Goal: Obtain resource: Download file/media

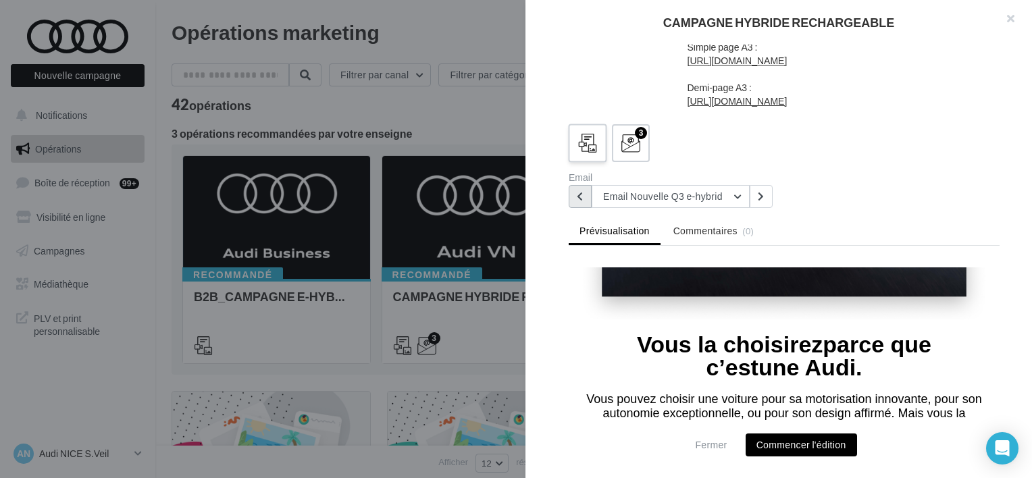
scroll to position [540, 0]
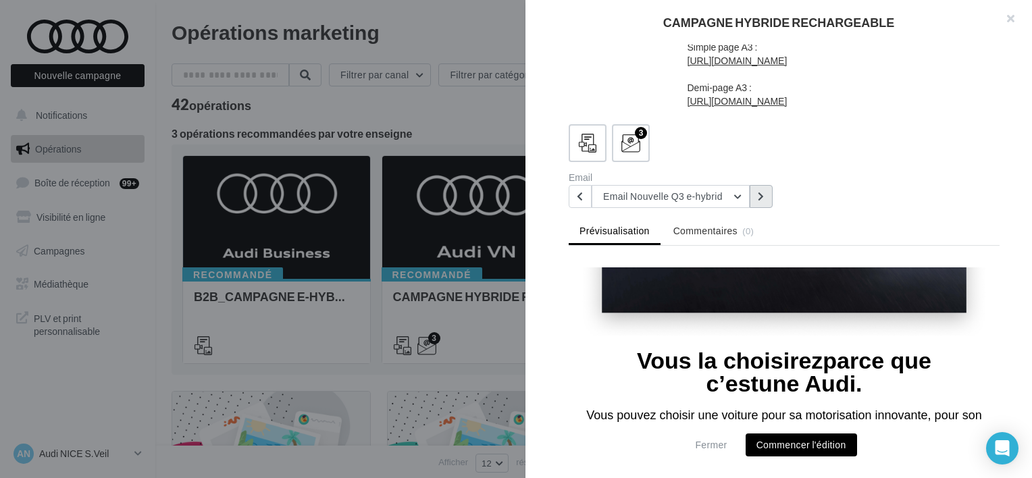
click at [754, 194] on button at bounding box center [760, 196] width 23 height 23
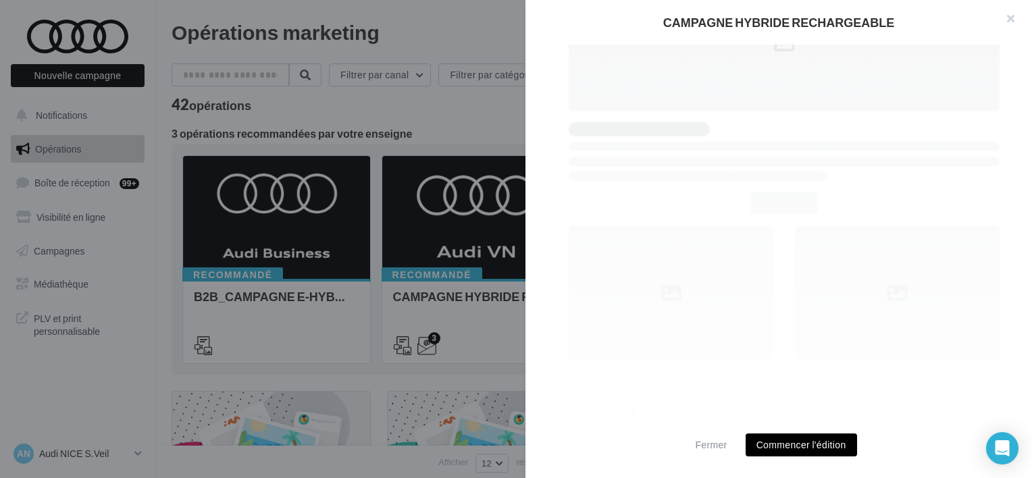
scroll to position [771, 0]
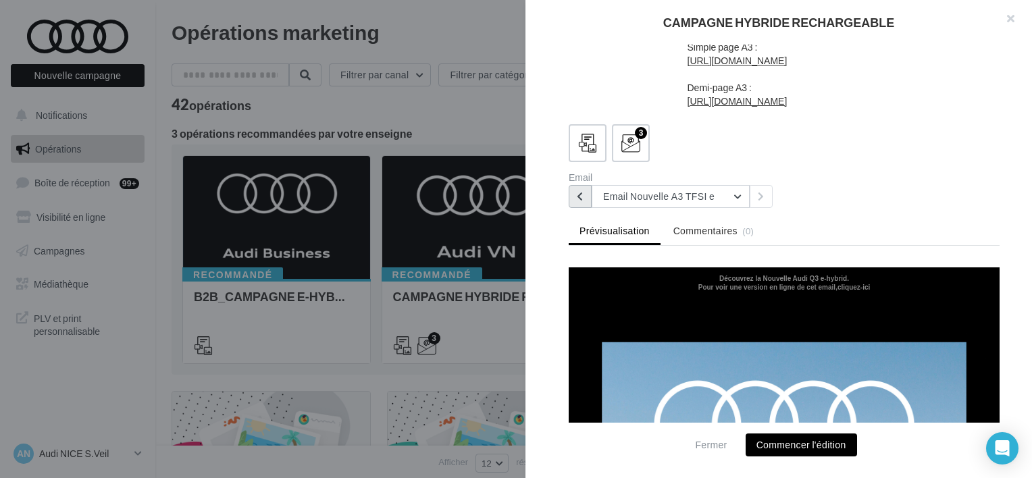
click at [583, 197] on button at bounding box center [579, 196] width 23 height 23
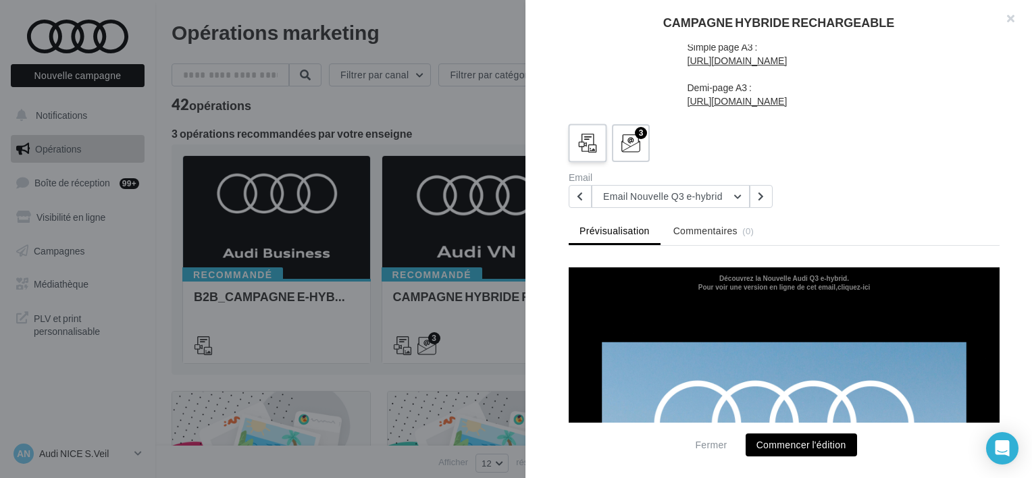
drag, startPoint x: 597, startPoint y: 144, endPoint x: 605, endPoint y: 155, distance: 13.1
click at [597, 144] on div at bounding box center [587, 143] width 25 height 25
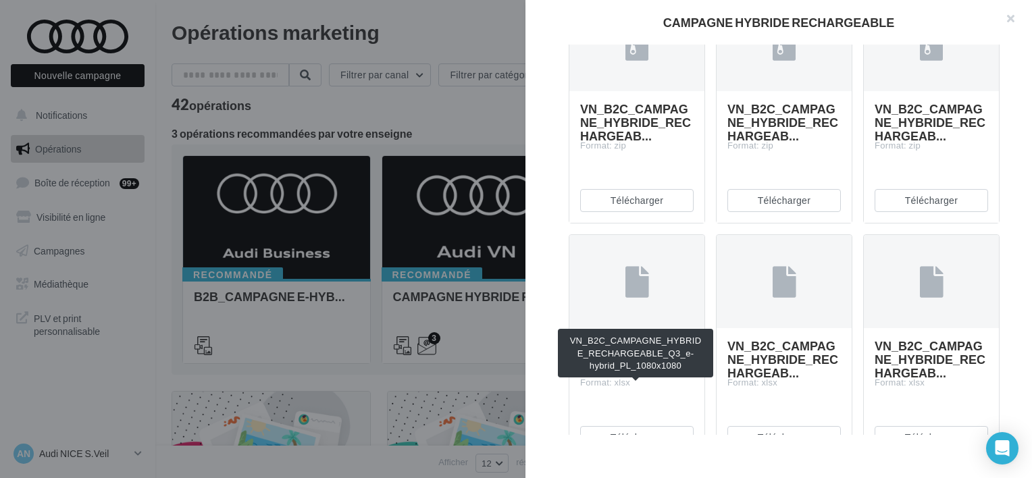
scroll to position [1311, 0]
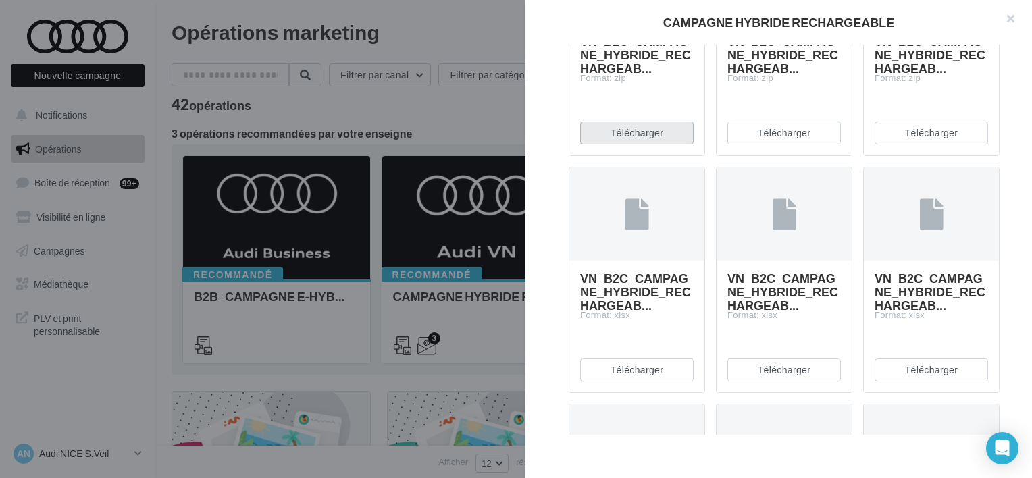
click at [632, 144] on button "Télécharger" at bounding box center [636, 133] width 113 height 23
click at [743, 462] on div "CAMPAGNE HYBRIDE RECHARGEABLE Description Voici les assets permettant de commun…" at bounding box center [778, 239] width 506 height 478
click at [907, 144] on button "Télécharger" at bounding box center [930, 133] width 113 height 23
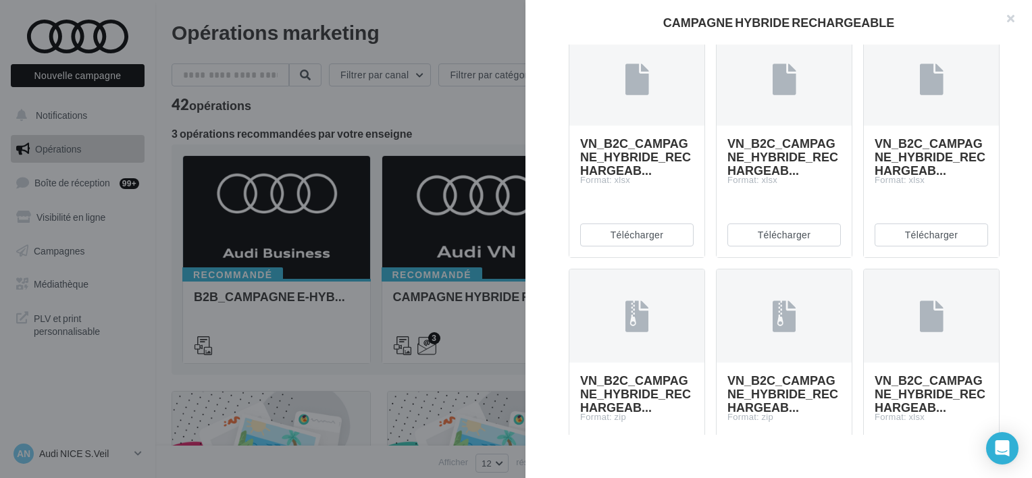
click at [1009, 365] on div "Description Voici les assets permettant de communiquer sur la gamme hybride rec…" at bounding box center [783, 240] width 517 height 390
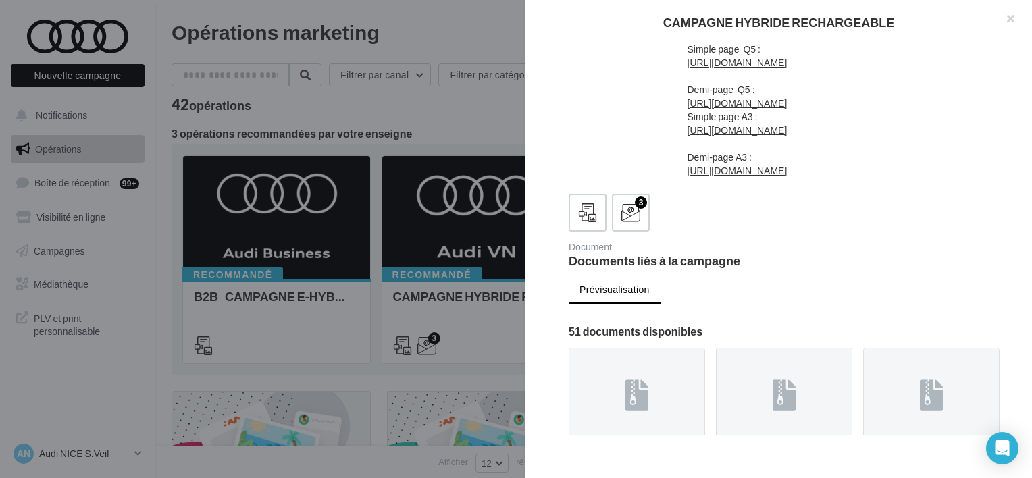
scroll to position [568, 0]
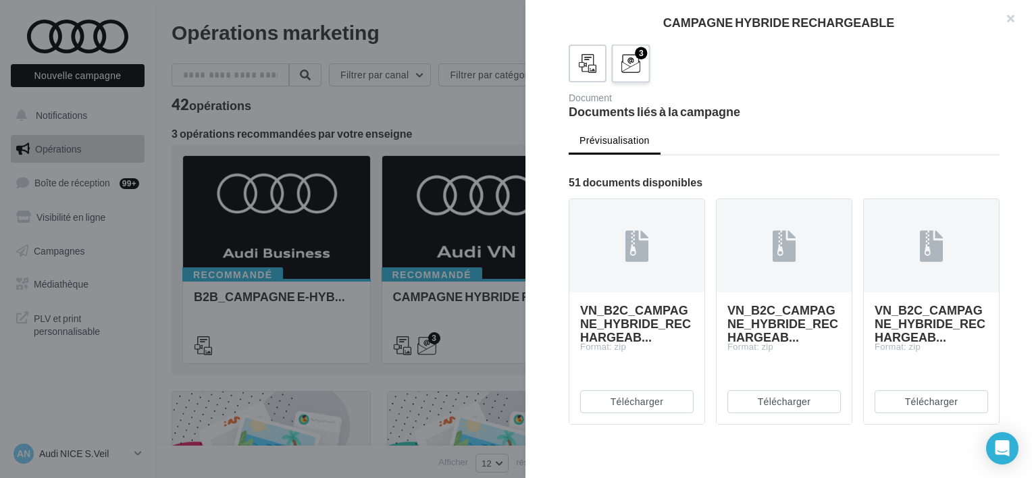
drag, startPoint x: 624, startPoint y: 348, endPoint x: 622, endPoint y: 356, distance: 8.4
click at [624, 74] on icon at bounding box center [631, 64] width 20 height 20
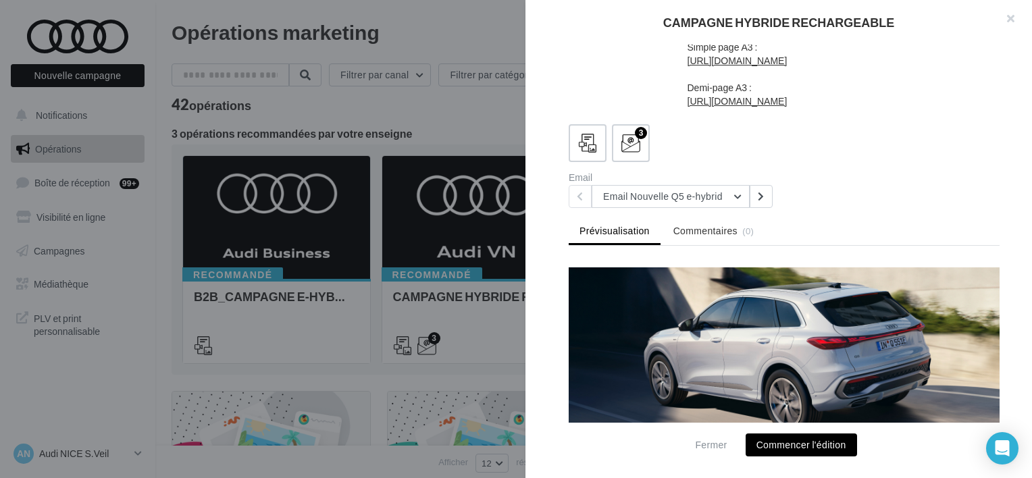
scroll to position [864, 0]
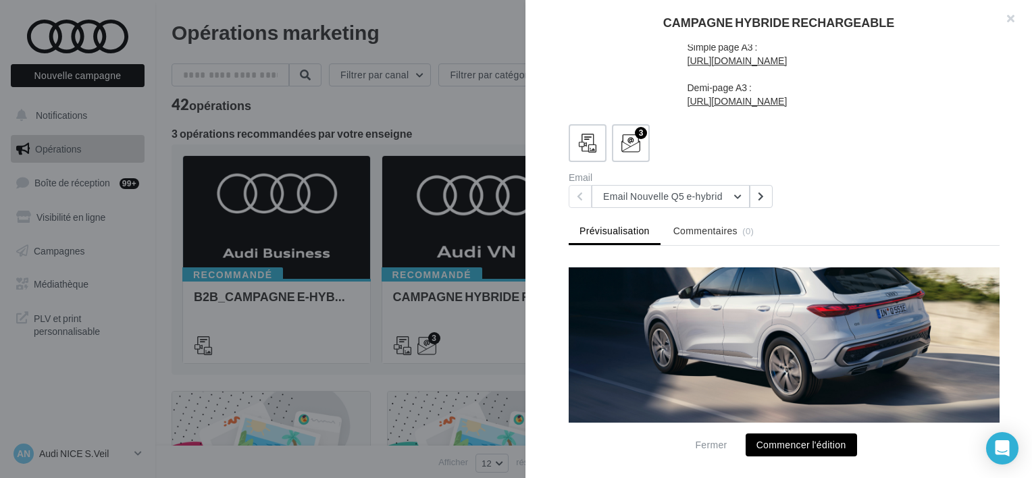
click at [915, 189] on div "Email Email Nouvelle Q5 e-hybrid Email Nouvelle Q5 e-hybrid Email Nouvelle Q3 e…" at bounding box center [789, 190] width 442 height 35
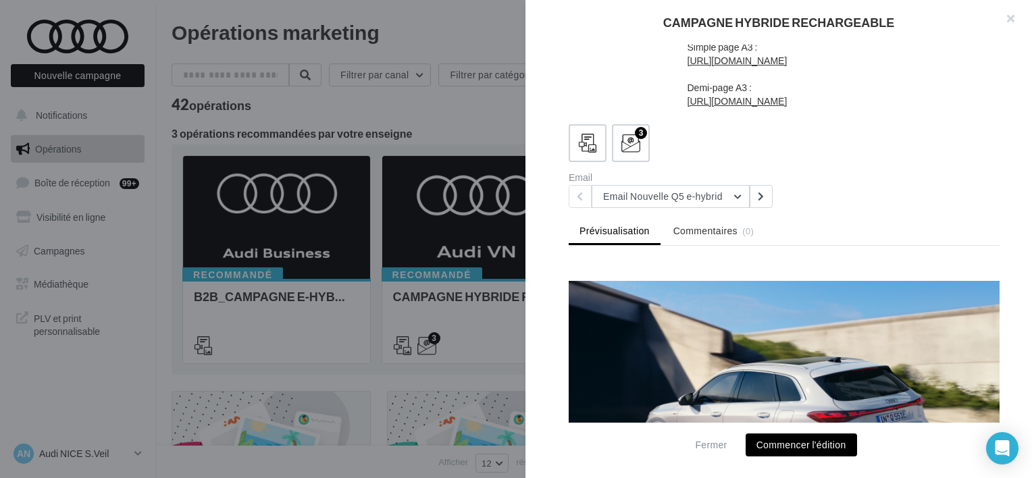
scroll to position [729, 0]
